Goal: Task Accomplishment & Management: Complete application form

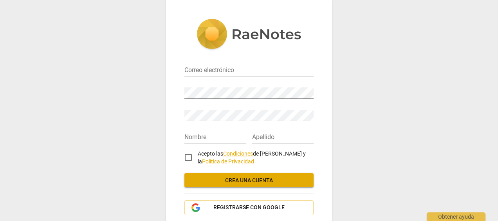
click at [229, 76] on div "Correo electrónico" at bounding box center [248, 67] width 129 height 22
click at [230, 68] on input "email" at bounding box center [248, 70] width 129 height 11
type input "[PERSON_NAME][EMAIL_ADDRESS][DOMAIN_NAME]"
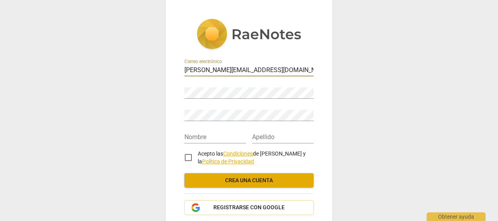
type input "ADRIANA"
type input "BOYER"
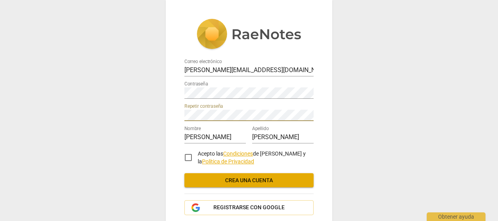
click at [354, 134] on div "Correo electrónico boyer.adriana28@gmail.com Contraseña Repetir contraseña Nomb…" at bounding box center [249, 110] width 498 height 221
click at [188, 157] on input "Acepto las Condiciones de RaeNotes y la Política de Privacidad" at bounding box center [188, 157] width 19 height 19
click at [189, 157] on input "Acepto las Condiciones de RaeNotes y la Política de Privacidad" at bounding box center [188, 157] width 19 height 19
checkbox input "true"
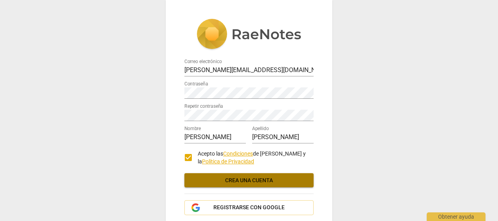
click at [249, 182] on span "Crea una cuenta" at bounding box center [249, 181] width 117 height 8
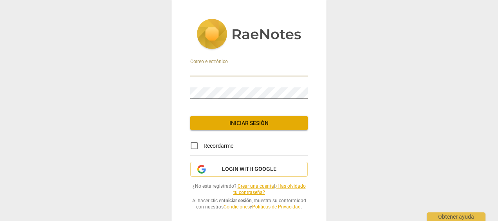
click at [235, 76] on input "email" at bounding box center [248, 70] width 117 height 11
type input "[PERSON_NAME][EMAIL_ADDRESS][DOMAIN_NAME]"
click at [192, 146] on input "Recordarme" at bounding box center [194, 145] width 19 height 19
checkbox input "true"
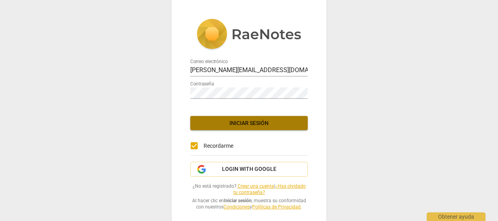
click at [240, 118] on button "Iniciar sesión" at bounding box center [248, 123] width 117 height 14
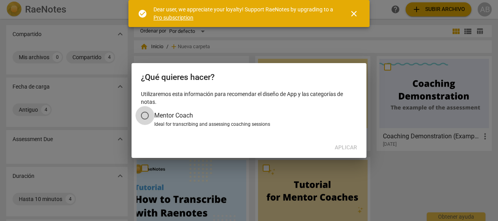
click at [145, 115] on input "Mentor Coach" at bounding box center [144, 115] width 19 height 19
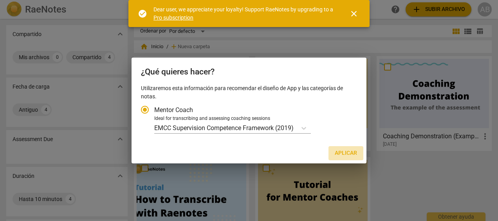
click at [340, 153] on span "Aplicar" at bounding box center [346, 153] width 22 height 8
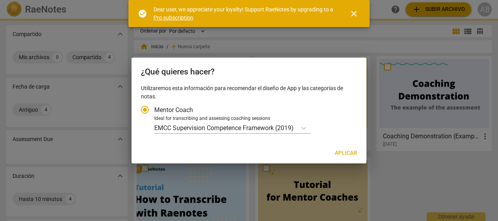
radio input "false"
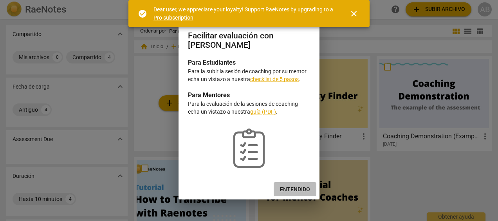
click at [298, 185] on button "Entendido" at bounding box center [295, 189] width 43 height 14
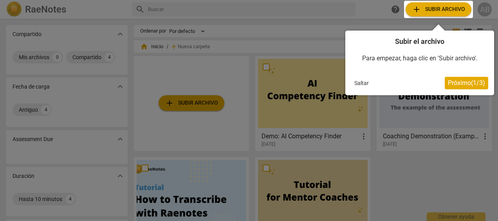
click at [362, 81] on button "Saltar" at bounding box center [361, 83] width 21 height 12
